Goal: Task Accomplishment & Management: Manage account settings

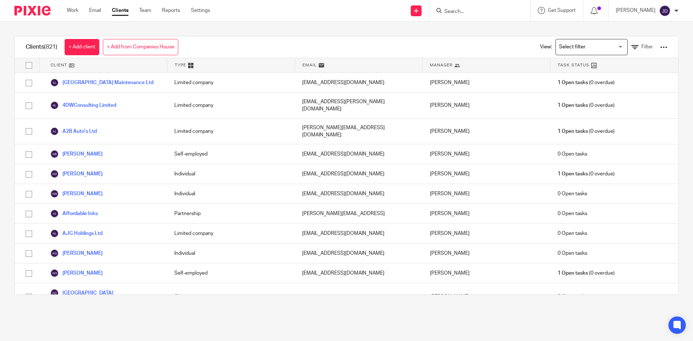
click at [471, 15] on form at bounding box center [482, 10] width 77 height 9
click at [471, 13] on input "Search" at bounding box center [476, 12] width 65 height 6
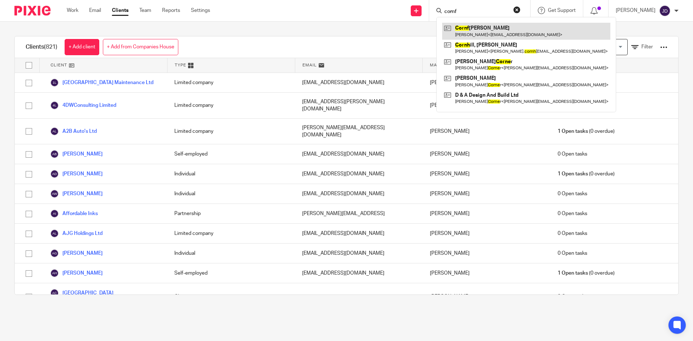
type input "cornf"
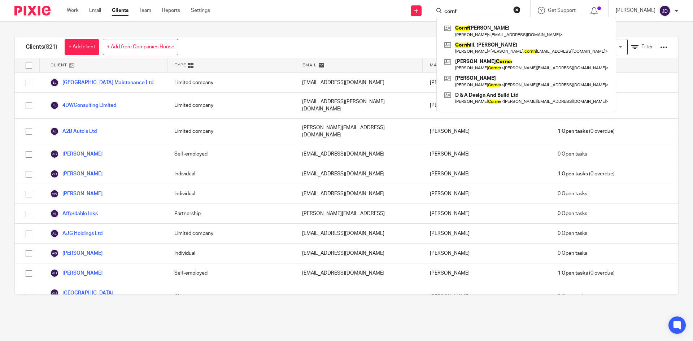
click at [521, 6] on button "reset" at bounding box center [516, 9] width 7 height 7
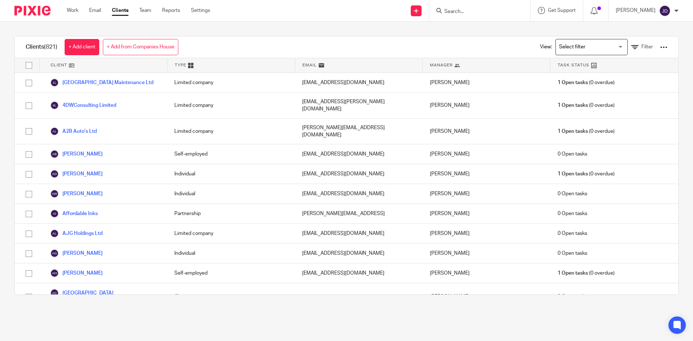
click at [482, 12] on input "Search" at bounding box center [476, 12] width 65 height 6
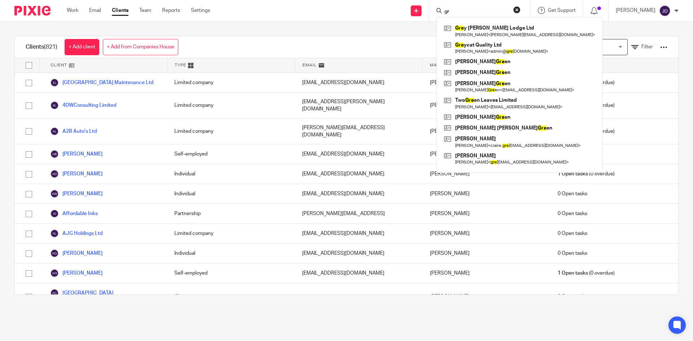
type input "g"
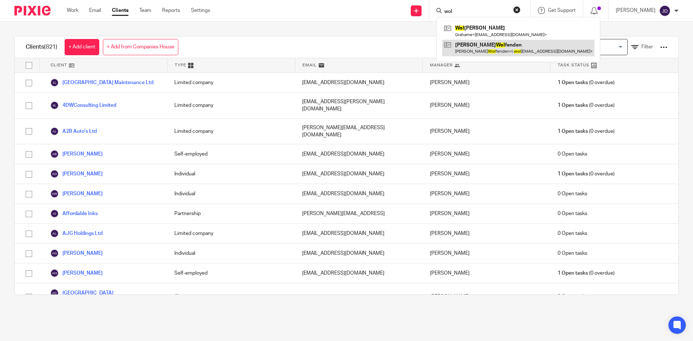
type input "wol"
click at [496, 49] on link at bounding box center [518, 48] width 152 height 17
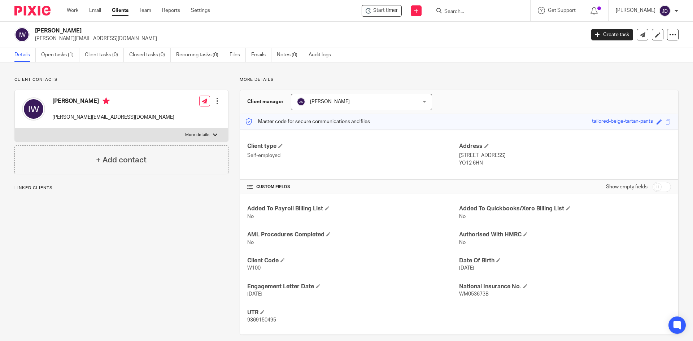
scroll to position [8, 0]
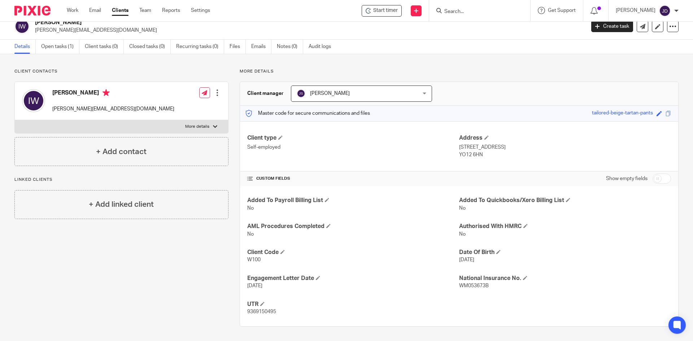
click at [343, 9] on input "Search" at bounding box center [476, 12] width 65 height 6
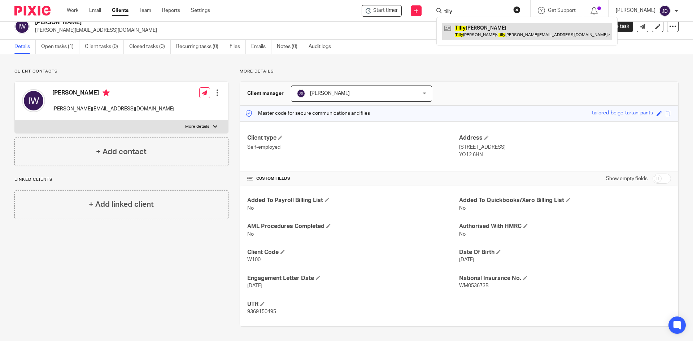
type input "tilly"
click at [343, 26] on link at bounding box center [527, 31] width 170 height 17
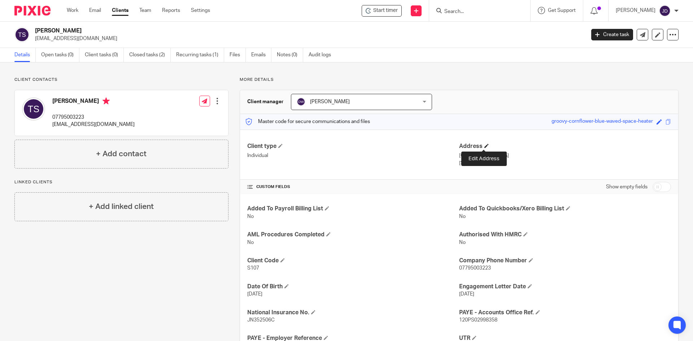
click at [485, 145] on span at bounding box center [487, 146] width 4 height 4
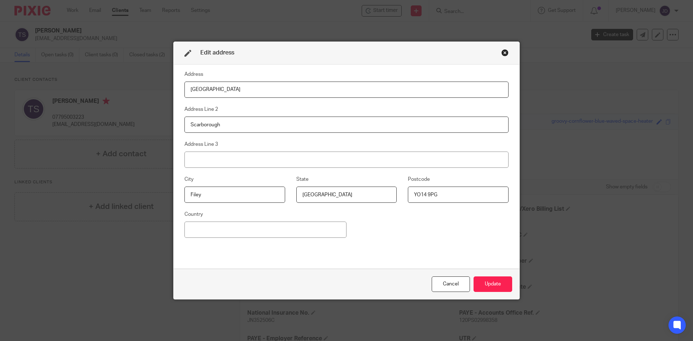
drag, startPoint x: 249, startPoint y: 86, endPoint x: 60, endPoint y: 82, distance: 189.3
click at [60, 82] on div "Edit address Address [GEOGRAPHIC_DATA] West Address Line 2 Scarborough Address …" at bounding box center [346, 170] width 693 height 341
type input "[STREET_ADDRESS][PERSON_NAME]"
drag, startPoint x: 145, startPoint y: 126, endPoint x: 74, endPoint y: 125, distance: 71.5
click at [74, 125] on div "Edit address Address [STREET_ADDRESS][PERSON_NAME] Address Line 2 Scarborough A…" at bounding box center [346, 170] width 693 height 341
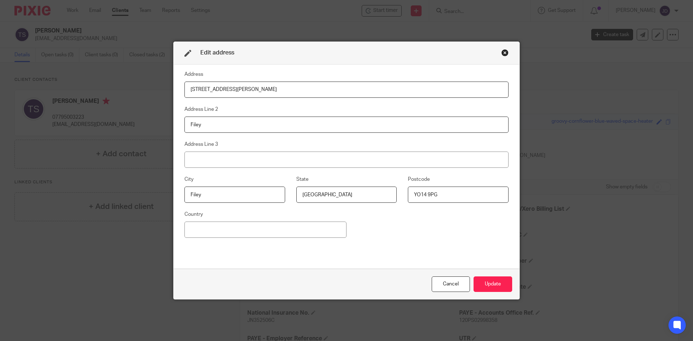
type input "Filey"
drag, startPoint x: 460, startPoint y: 193, endPoint x: 340, endPoint y: 201, distance: 120.2
click at [340, 201] on div "City [GEOGRAPHIC_DATA] Postcode YO14 9PG" at bounding box center [340, 192] width 335 height 35
click at [430, 196] on input "YO14 9PG" at bounding box center [458, 195] width 101 height 16
click at [450, 196] on input "YO14 9PG" at bounding box center [458, 195] width 101 height 16
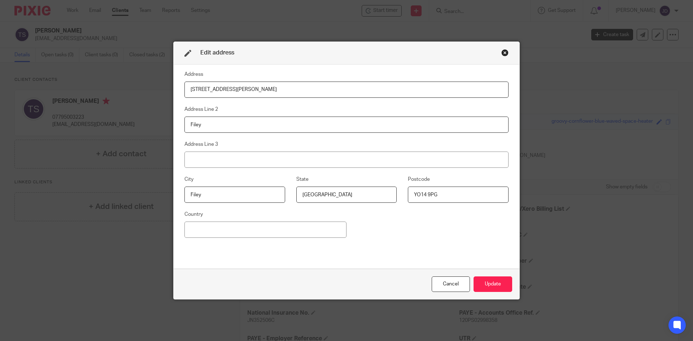
click at [428, 195] on input "YO14 9PG" at bounding box center [458, 195] width 101 height 16
type input "YO14 9DG"
click at [503, 283] on button "Update" at bounding box center [493, 285] width 39 height 16
